Goal: Task Accomplishment & Management: Manage account settings

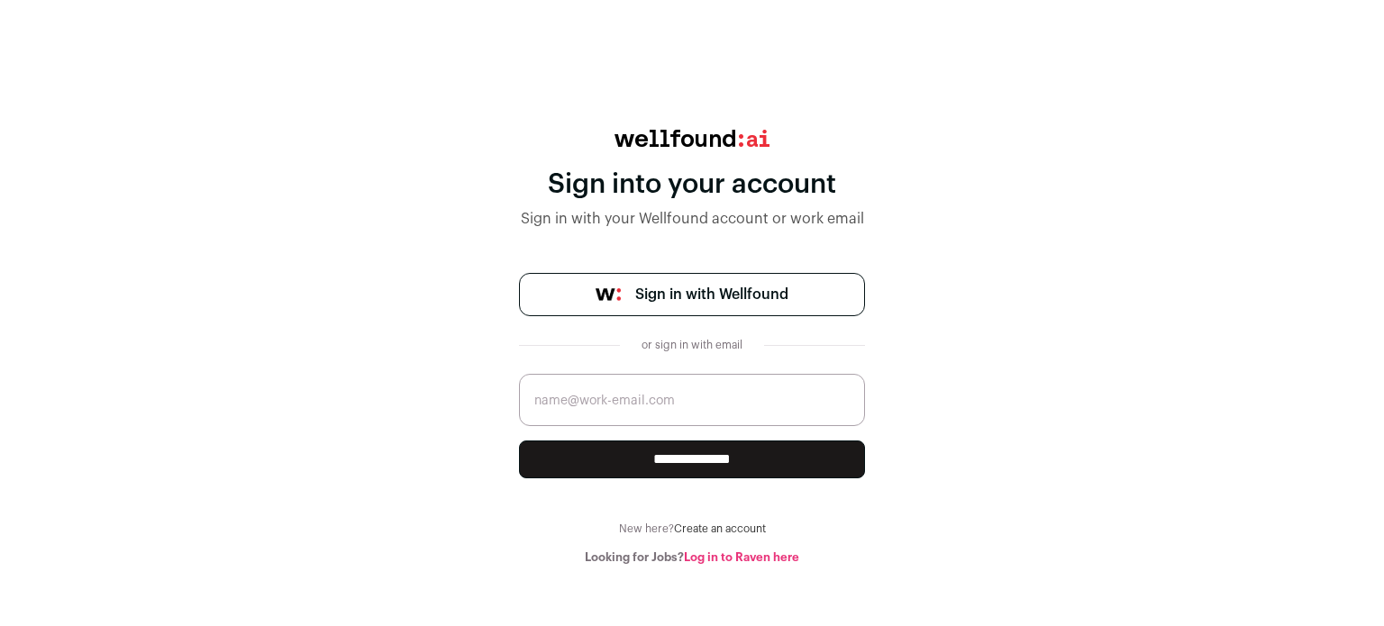
click at [743, 298] on span "Sign in with Wellfound" at bounding box center [711, 295] width 153 height 22
click at [717, 409] on input "email" at bounding box center [692, 400] width 346 height 52
type input "[EMAIL_ADDRESS][DOMAIN_NAME]"
click at [699, 465] on input "**********" at bounding box center [692, 460] width 346 height 38
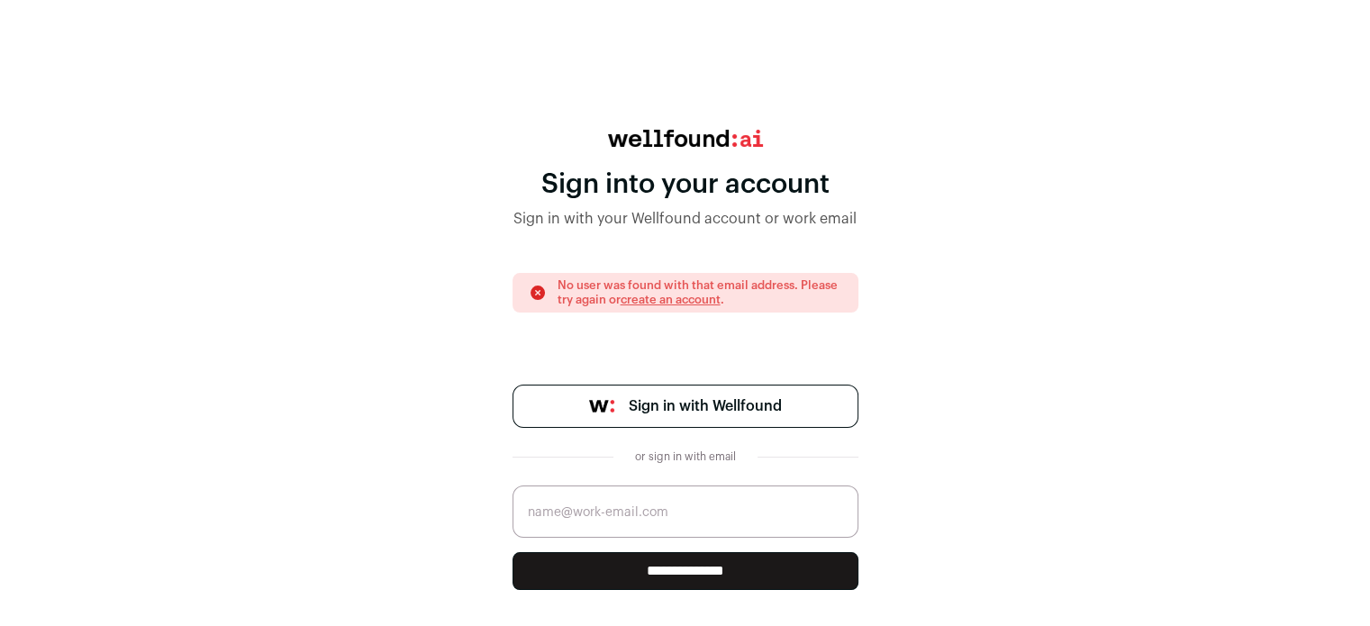
click at [712, 423] on link "Sign in with Wellfound" at bounding box center [686, 406] width 346 height 43
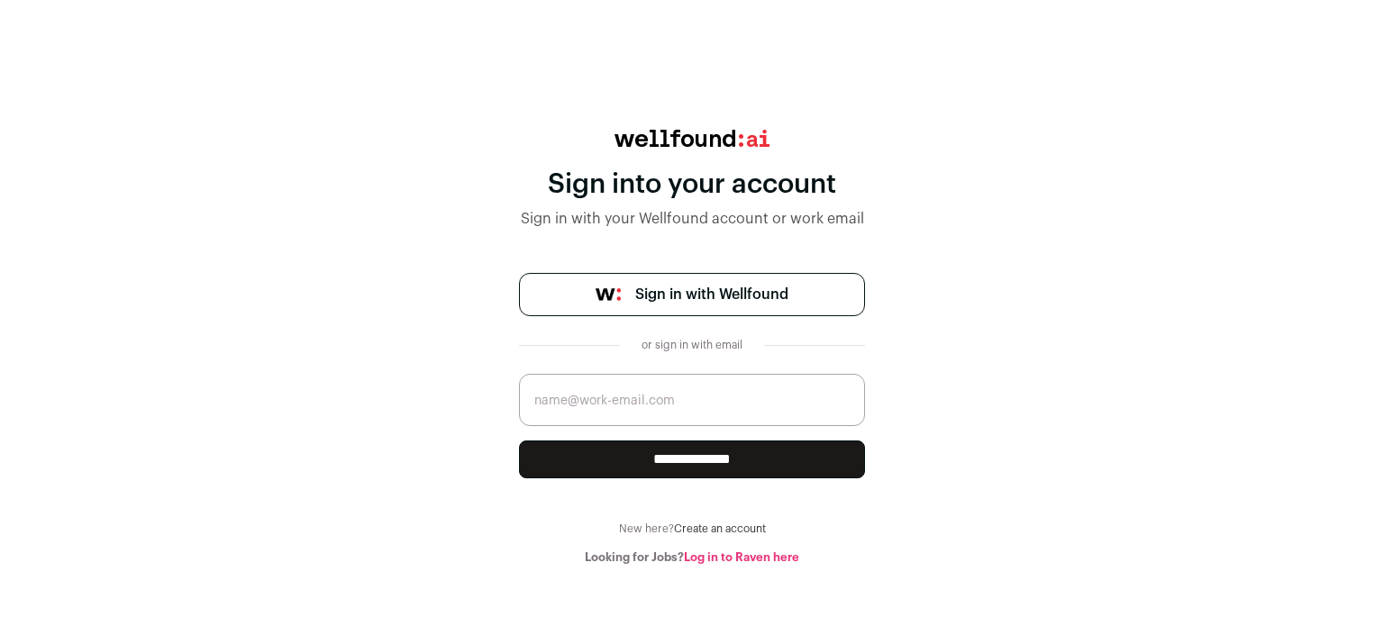
click at [673, 287] on span "Sign in with Wellfound" at bounding box center [711, 295] width 153 height 22
